Goal: Transaction & Acquisition: Purchase product/service

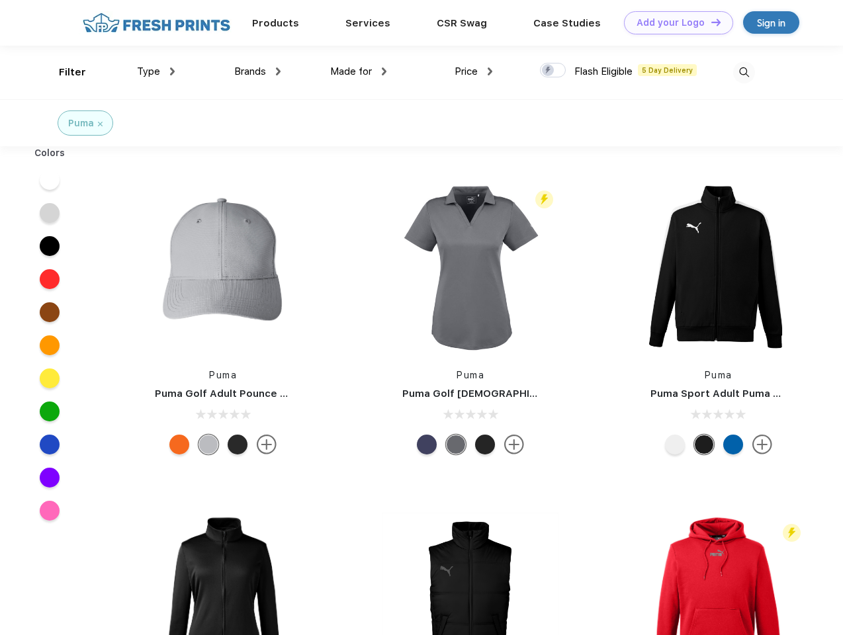
click at [674, 23] on link "Add your Logo Design Tool" at bounding box center [678, 22] width 109 height 23
click at [0, 0] on div "Design Tool" at bounding box center [0, 0] width 0 height 0
click at [710, 22] on link "Add your Logo Design Tool" at bounding box center [678, 22] width 109 height 23
click at [64, 72] on div "Filter" at bounding box center [72, 72] width 27 height 15
click at [156, 71] on span "Type" at bounding box center [148, 72] width 23 height 12
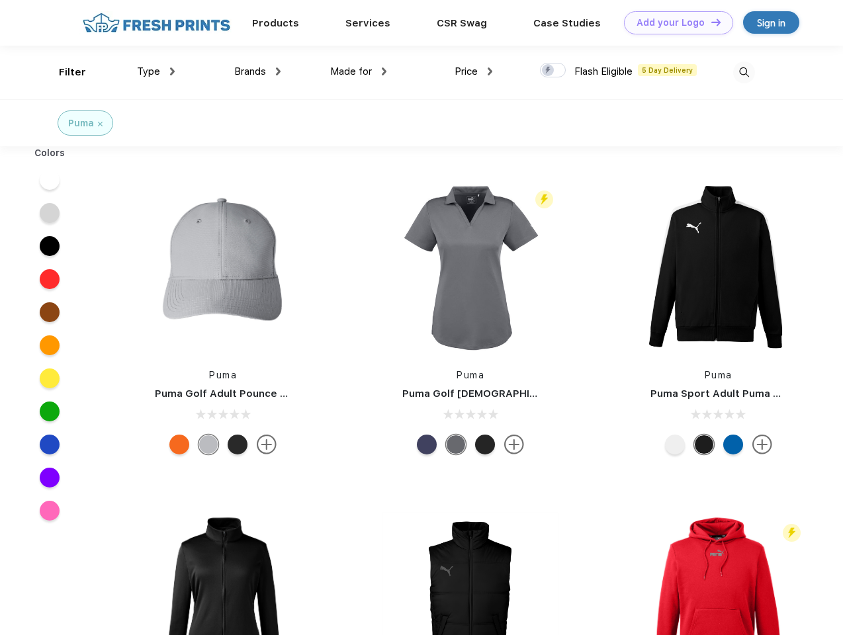
click at [257, 71] on span "Brands" at bounding box center [250, 72] width 32 height 12
click at [359, 71] on span "Made for" at bounding box center [351, 72] width 42 height 12
click at [474, 71] on span "Price" at bounding box center [466, 72] width 23 height 12
click at [553, 71] on div at bounding box center [553, 70] width 26 height 15
click at [549, 71] on input "checkbox" at bounding box center [544, 66] width 9 height 9
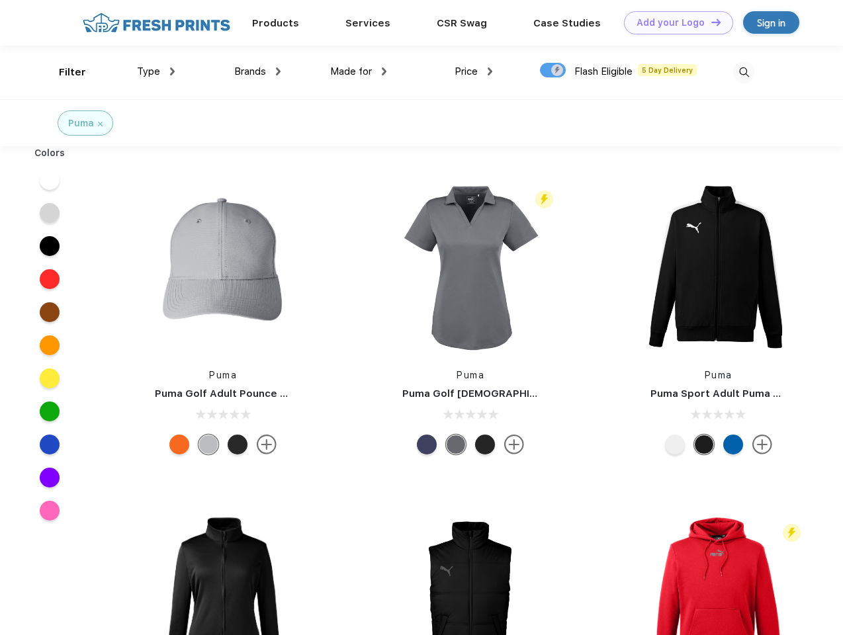
click at [744, 72] on img at bounding box center [744, 73] width 22 height 22
